Goal: Task Accomplishment & Management: Manage account settings

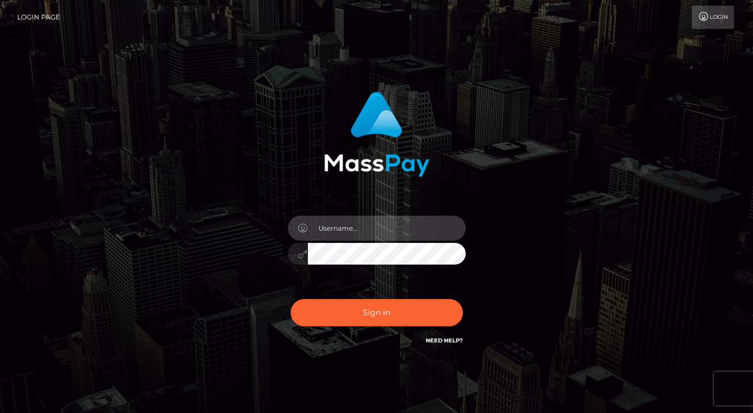
type input "dmen.fire"
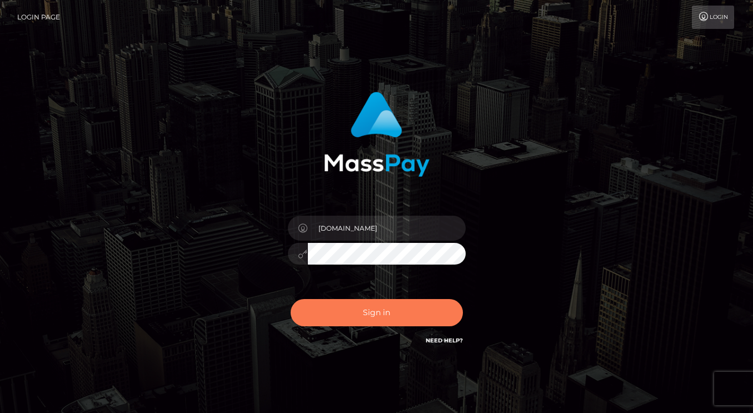
click at [334, 303] on button "Sign in" at bounding box center [377, 312] width 172 height 27
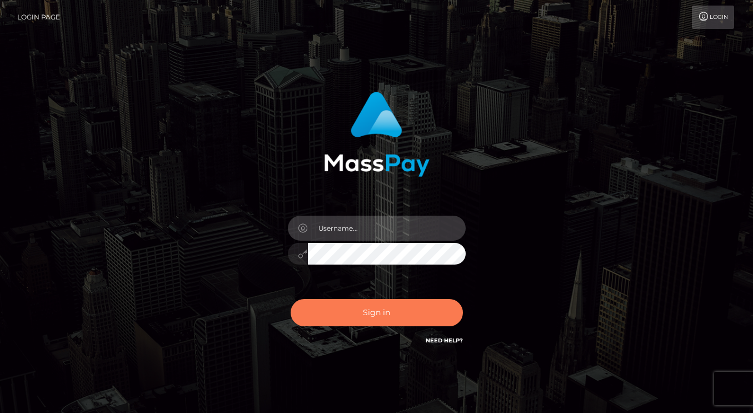
type input "dmen.fire"
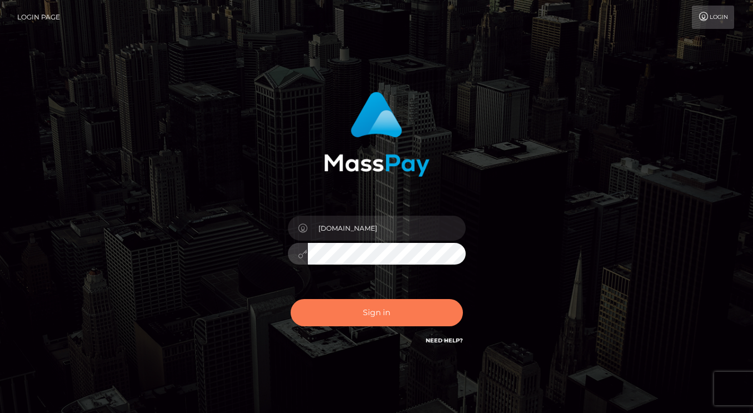
click at [352, 311] on button "Sign in" at bounding box center [377, 312] width 172 height 27
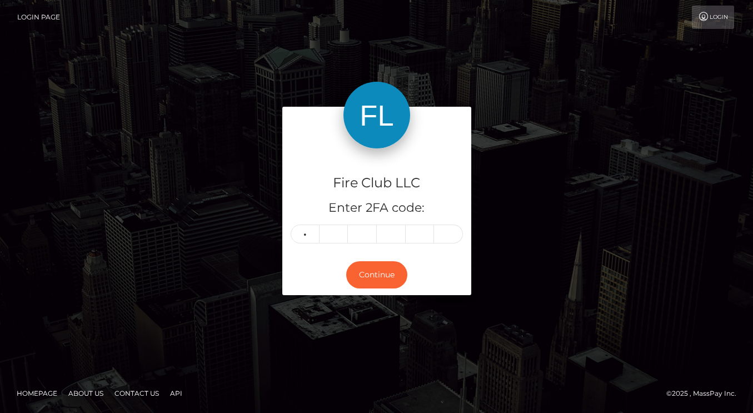
type input "4"
type input "7"
type input "0"
type input "9"
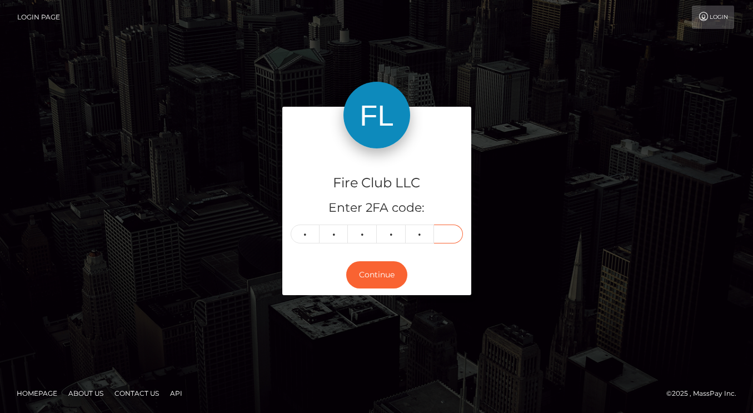
type input "4"
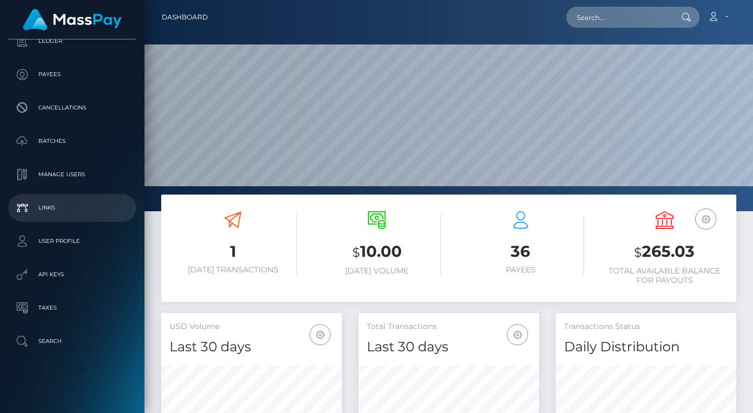
scroll to position [131, 0]
click at [60, 209] on p "Links" at bounding box center [72, 207] width 119 height 17
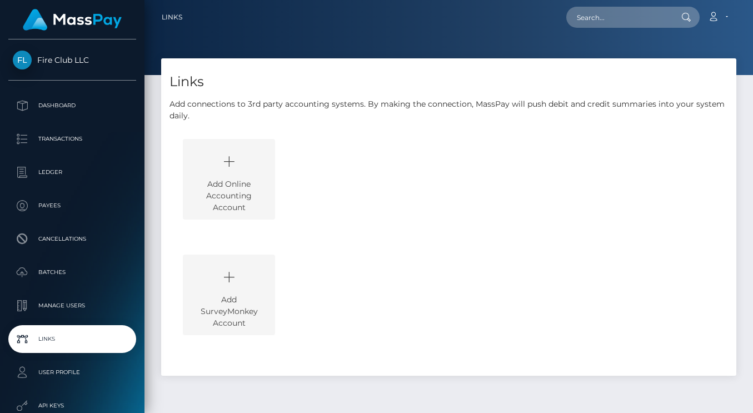
scroll to position [130, 0]
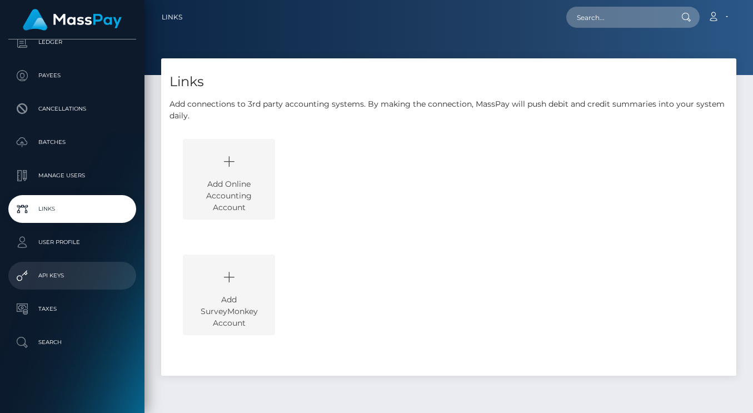
click at [53, 274] on p "API Keys" at bounding box center [72, 275] width 119 height 17
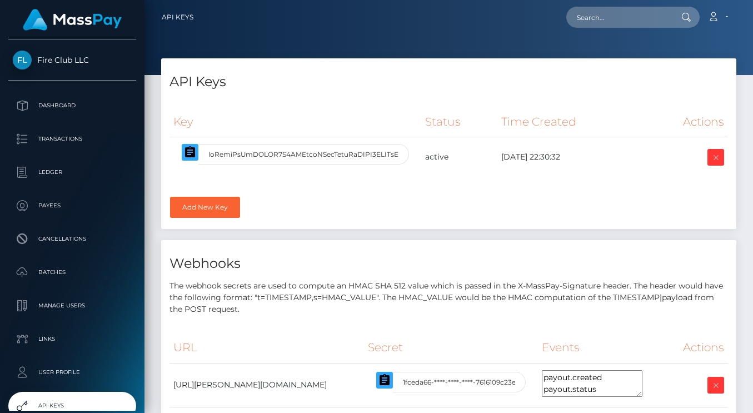
select select
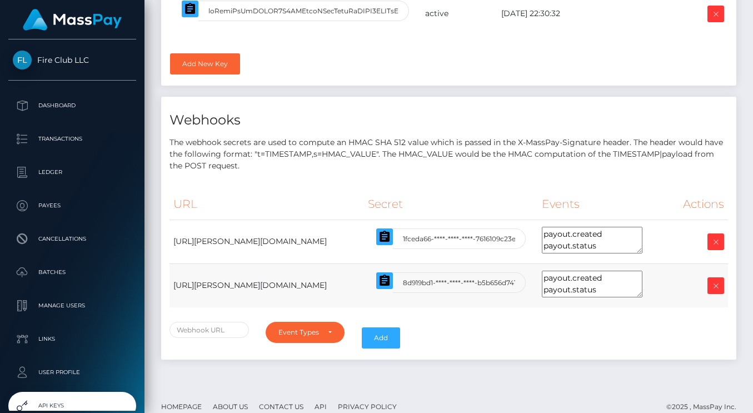
scroll to position [148, 0]
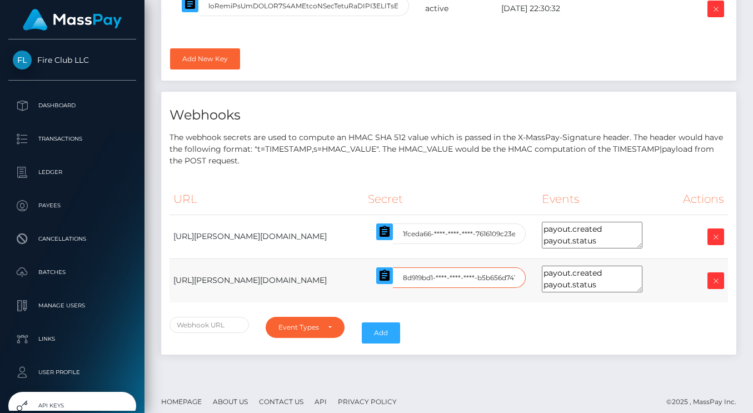
click at [484, 276] on input "8d919bd1-****-****-****-b5b656d741c7" at bounding box center [459, 277] width 133 height 21
click at [391, 277] on icon "button" at bounding box center [384, 275] width 13 height 13
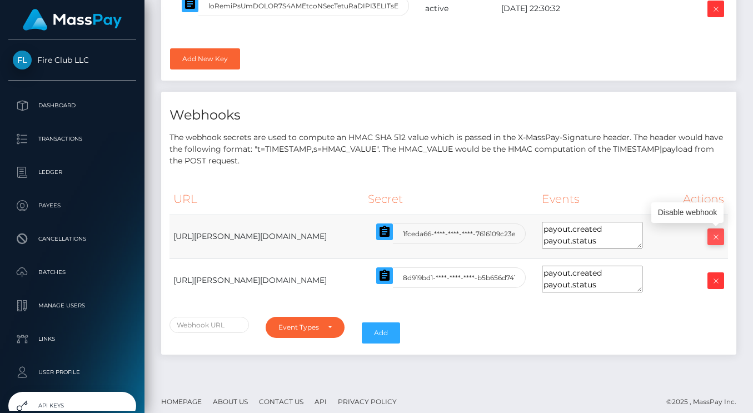
click at [718, 234] on icon at bounding box center [715, 237] width 13 height 14
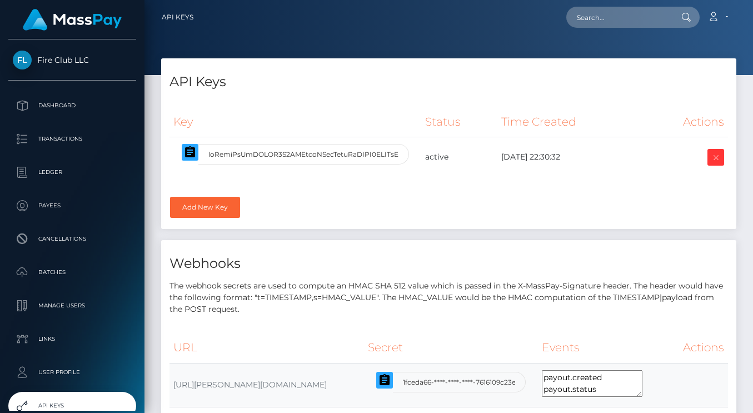
select select
